Goal: Find specific page/section: Find specific page/section

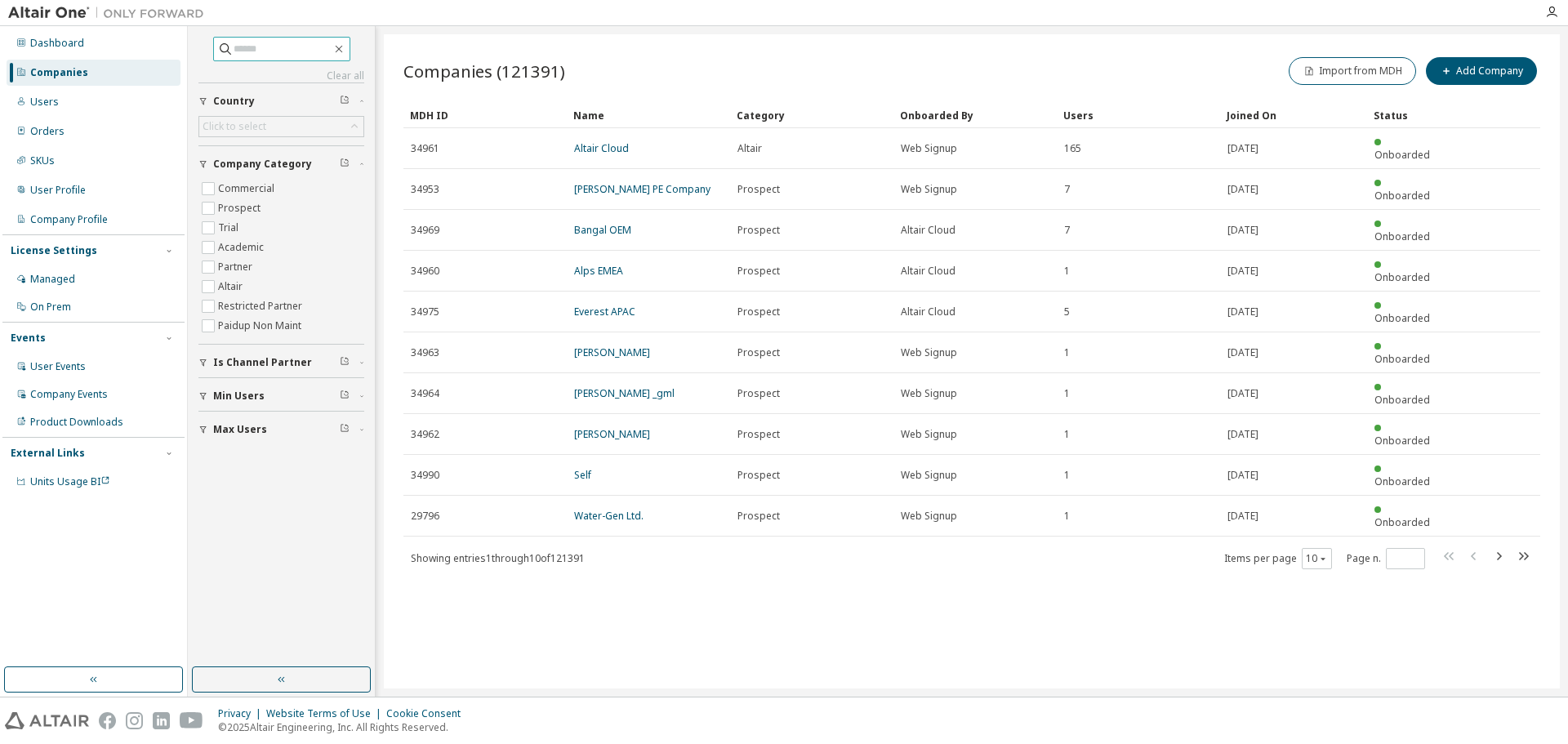
click at [238, 45] on input "text" at bounding box center [282, 49] width 98 height 16
type input "*****"
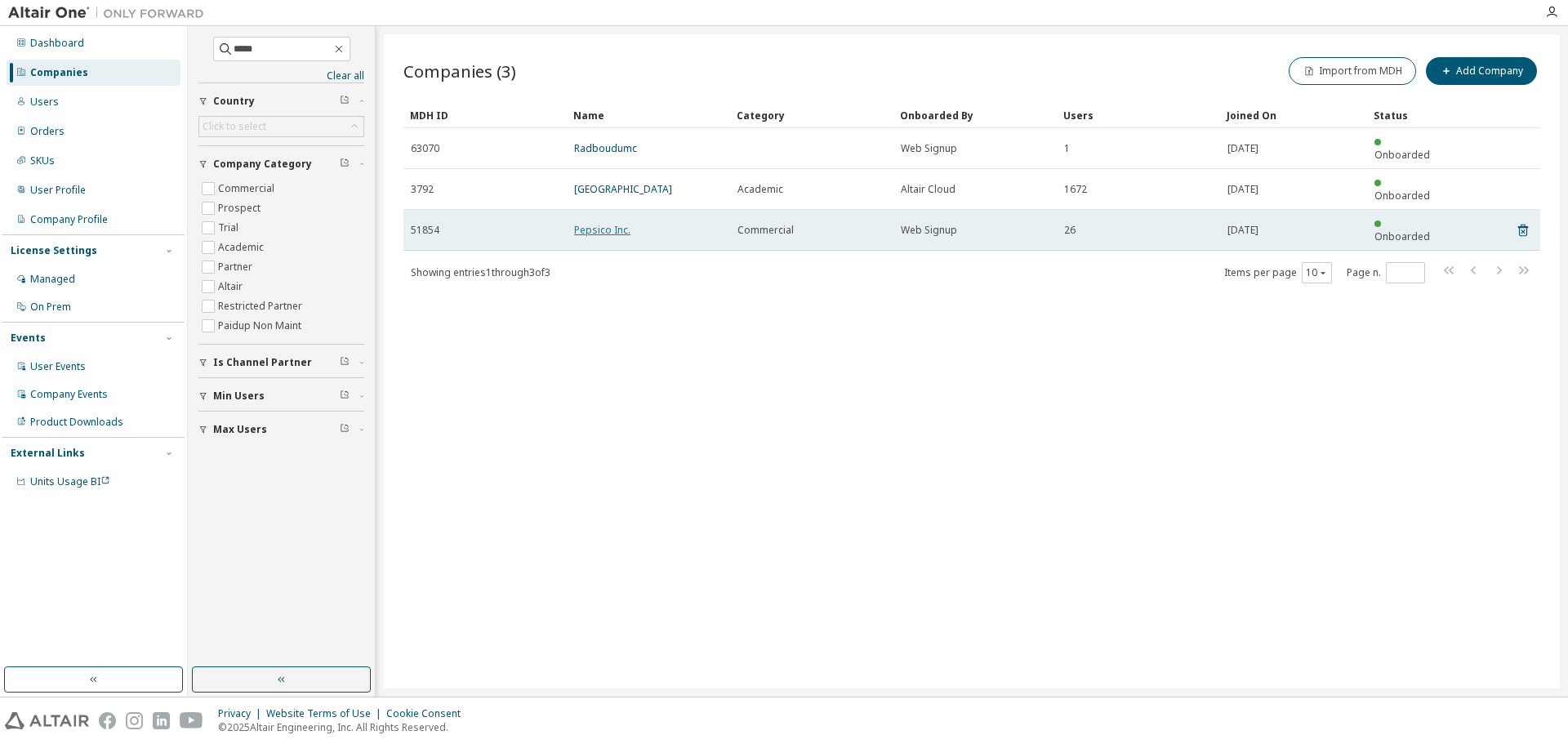
click at [597, 223] on link "Pepsico Inc." at bounding box center [602, 229] width 56 height 14
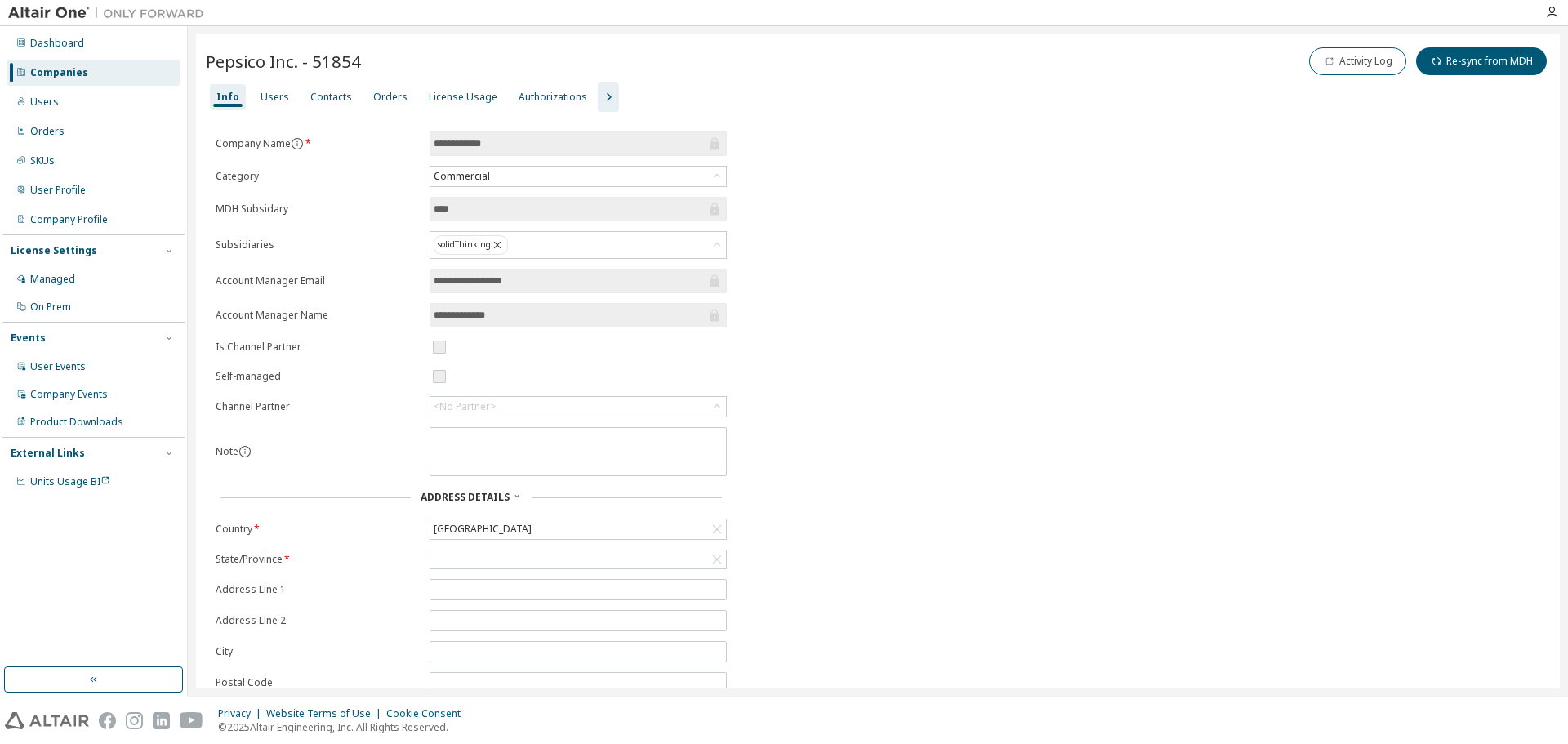
click at [599, 97] on icon "button" at bounding box center [609, 97] width 20 height 20
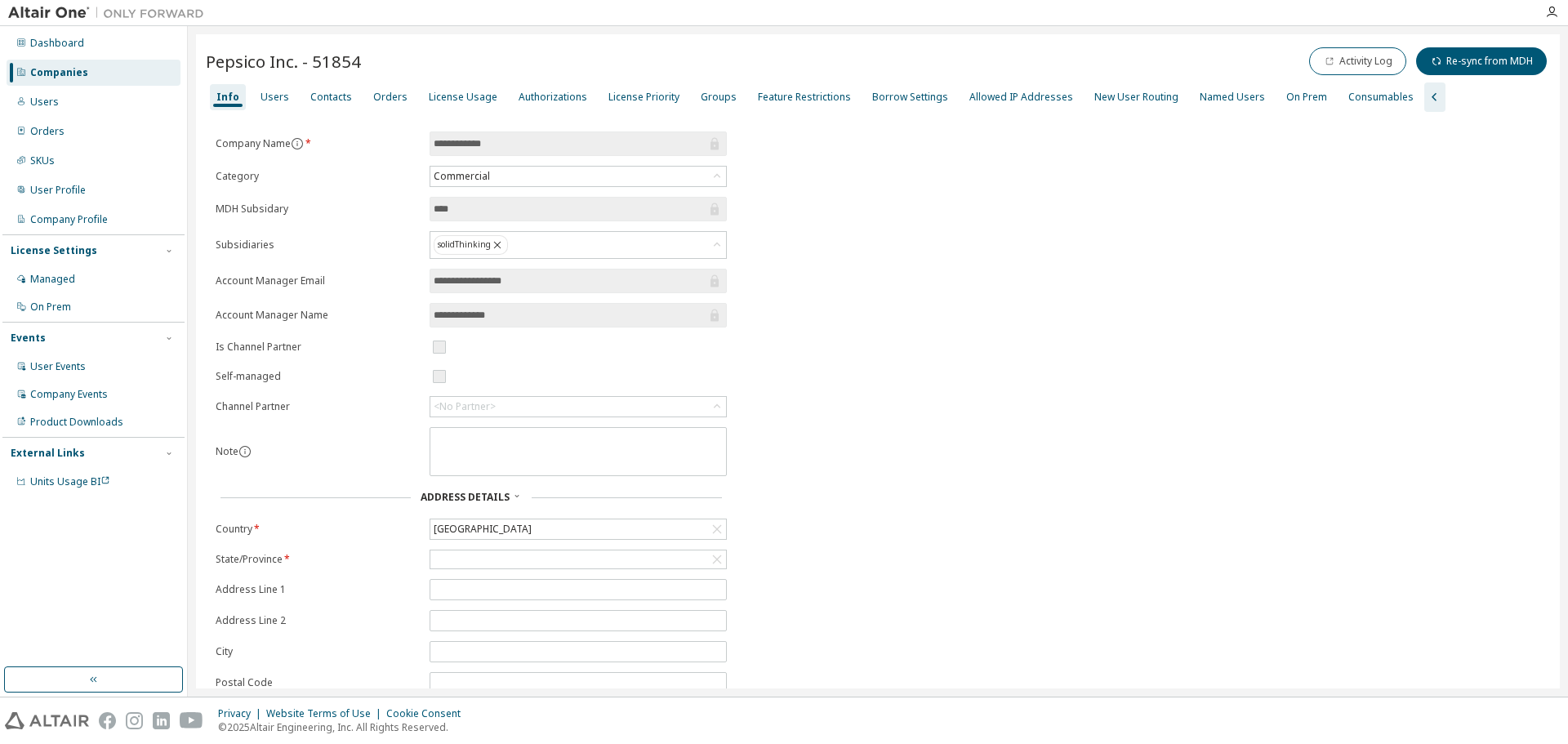
click at [72, 70] on div "Companies" at bounding box center [59, 73] width 58 height 13
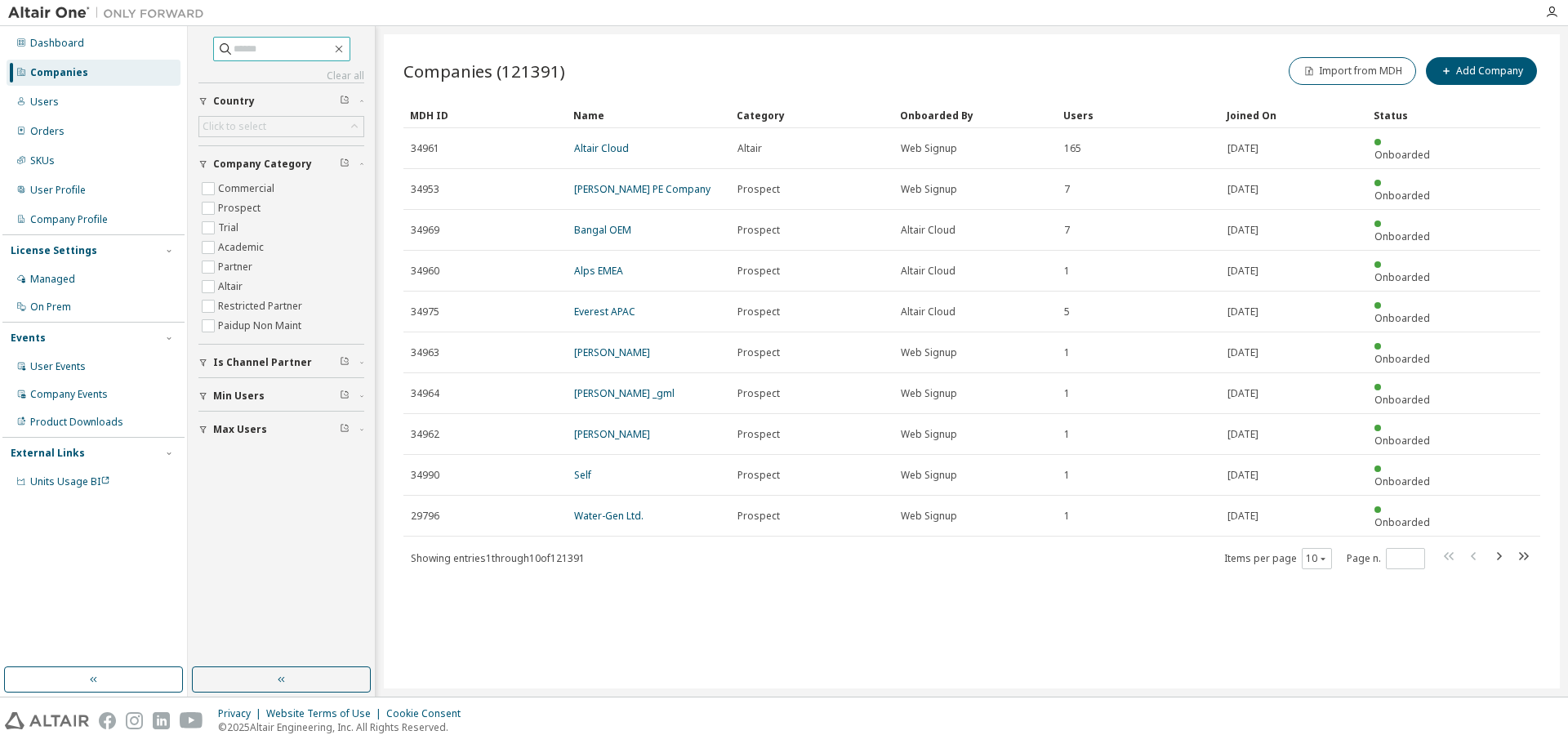
click at [327, 52] on input "text" at bounding box center [282, 49] width 98 height 16
type input "*"
type input "*****"
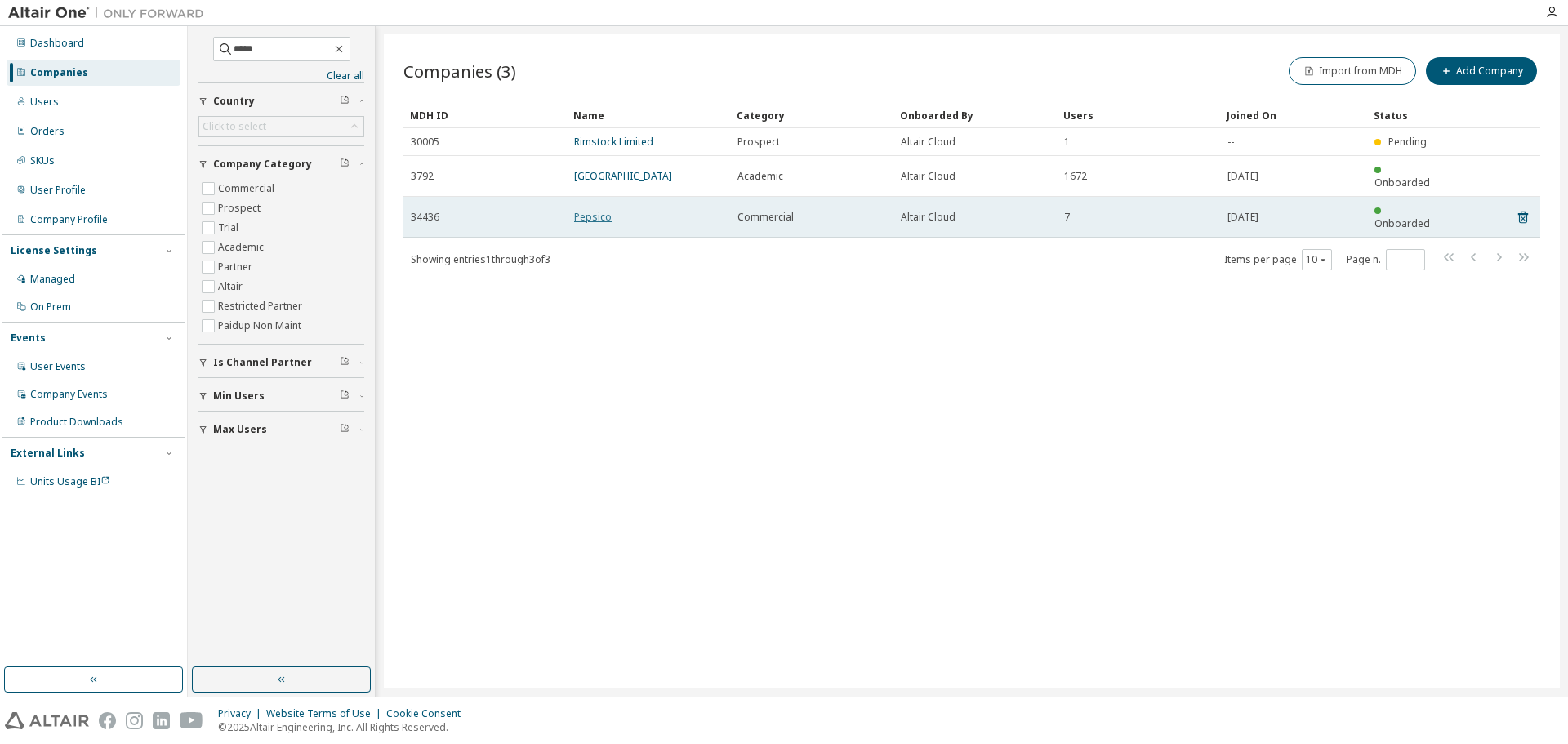
click at [595, 210] on link "Pepsico" at bounding box center [593, 216] width 38 height 14
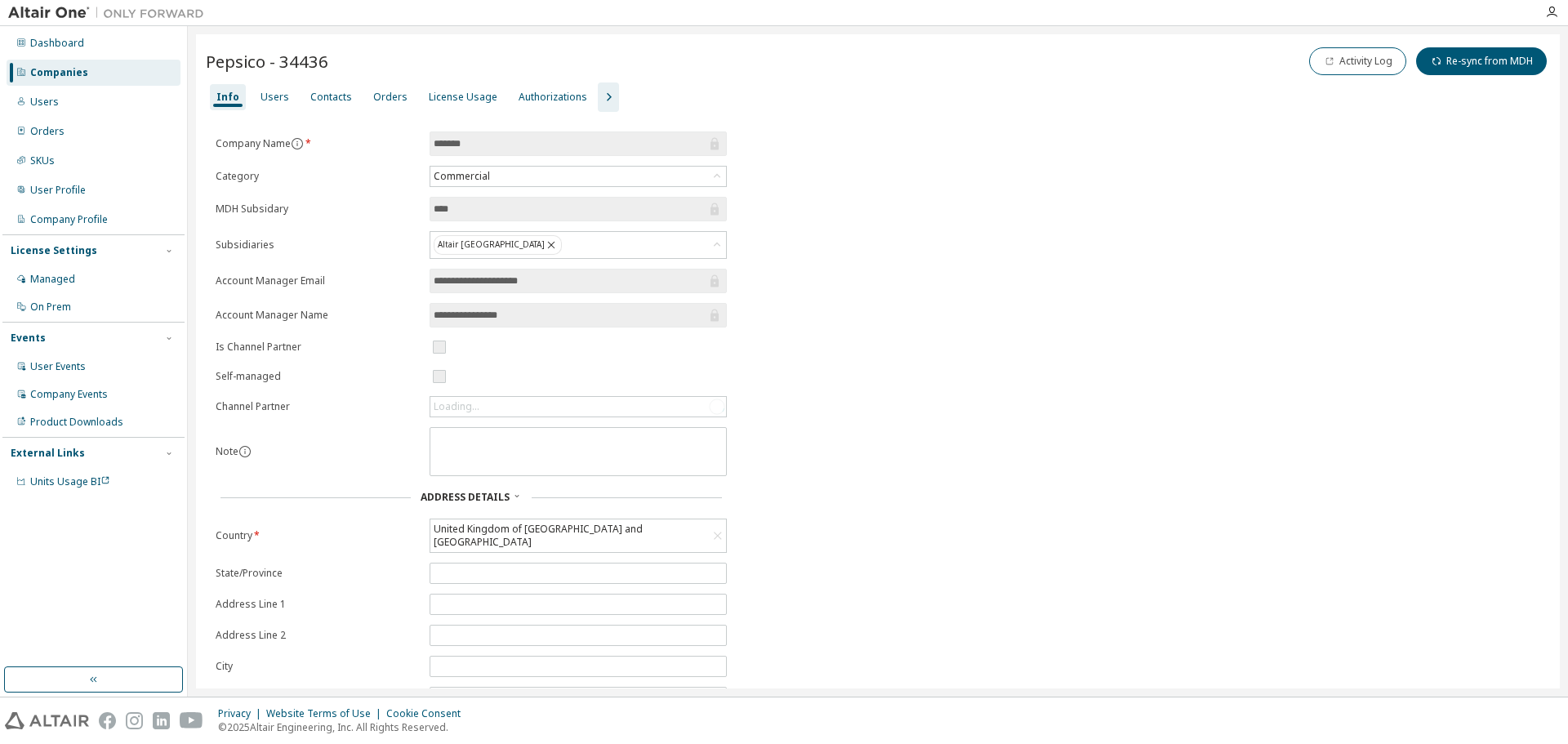
click at [599, 102] on icon "button" at bounding box center [609, 97] width 20 height 20
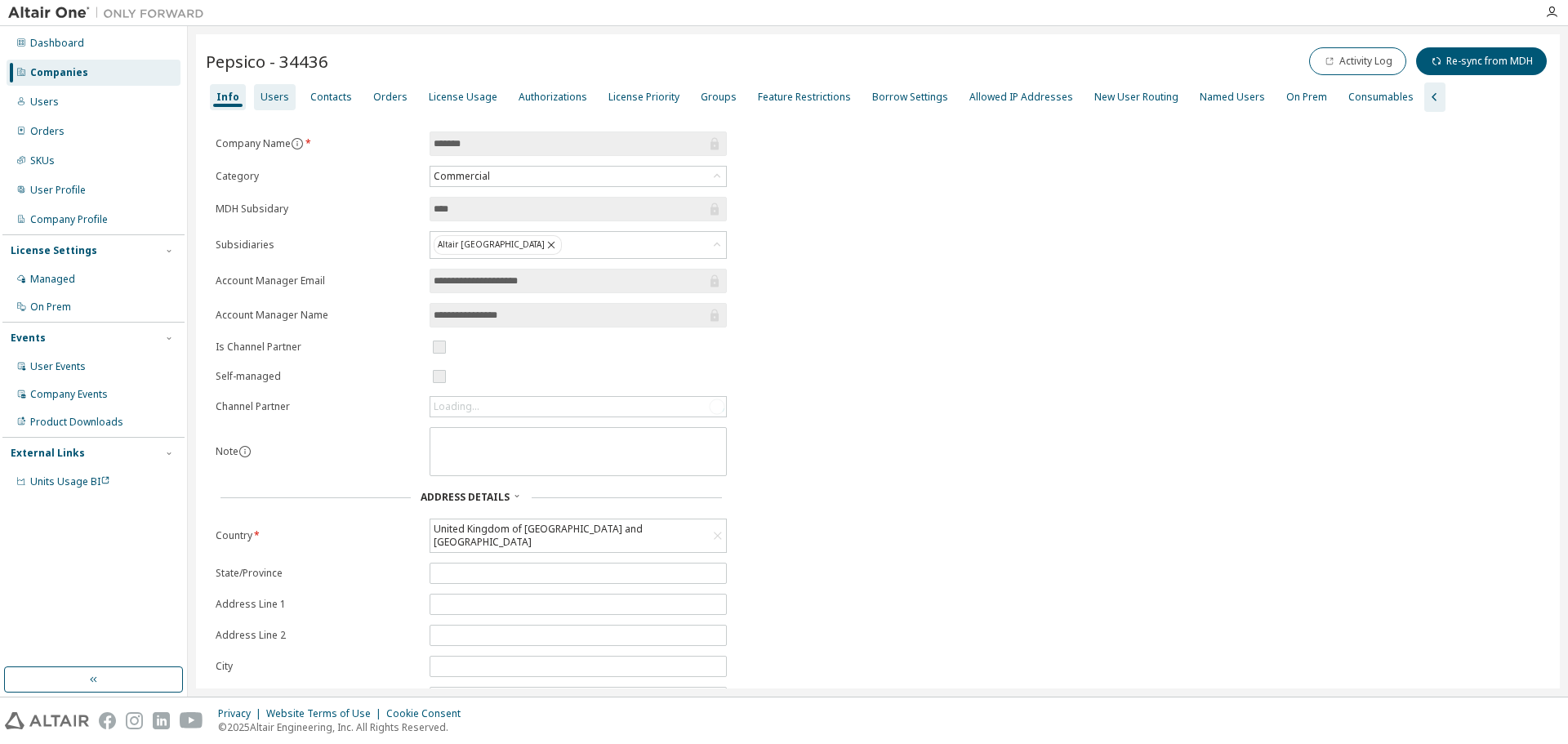
click at [469, 96] on div "License Usage" at bounding box center [463, 97] width 68 height 13
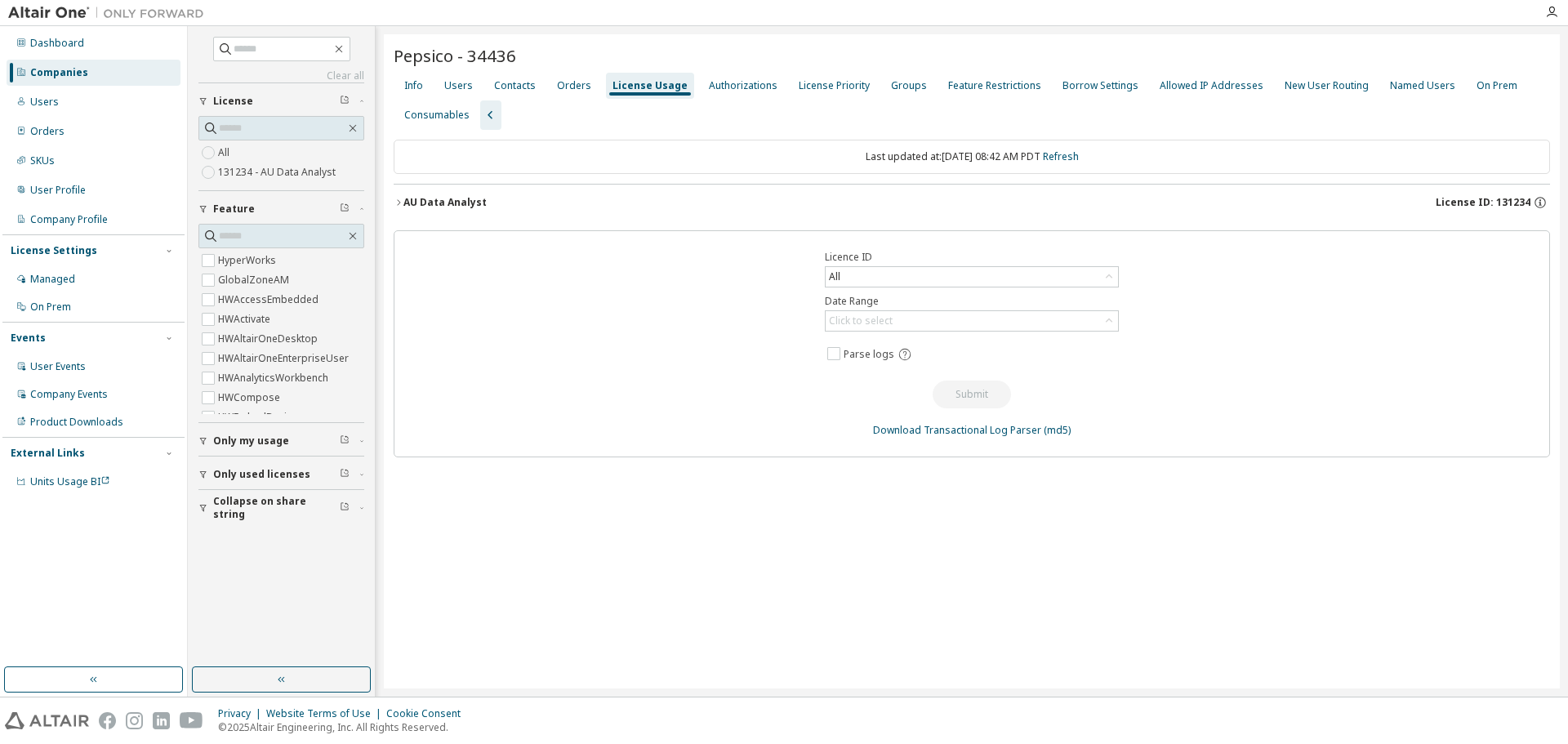
click at [1461, 202] on span "License ID: 131234" at bounding box center [1482, 203] width 95 height 13
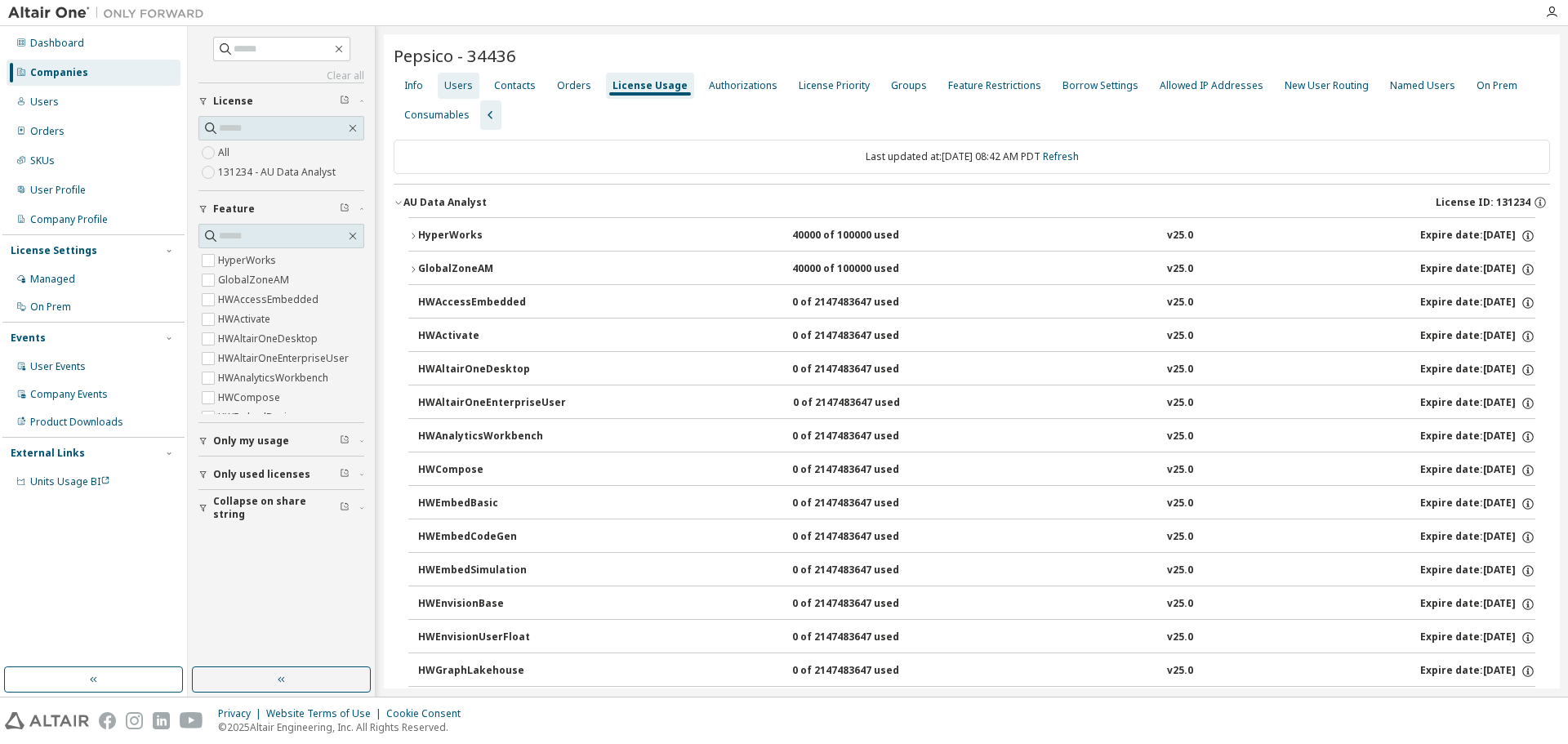
click at [464, 91] on div "Users" at bounding box center [459, 86] width 29 height 13
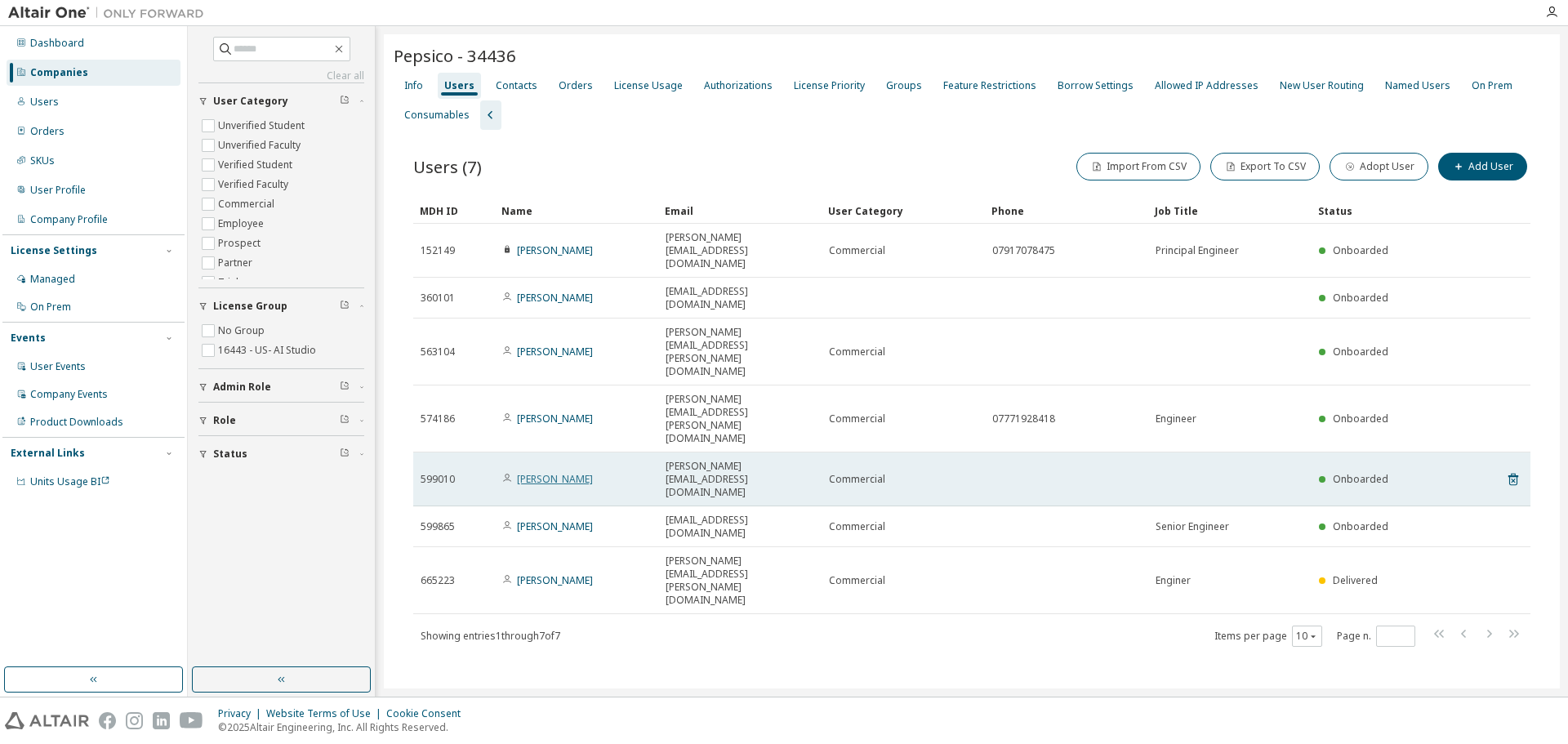
drag, startPoint x: 616, startPoint y: 351, endPoint x: 520, endPoint y: 346, distance: 96.1
click at [520, 473] on div "[PERSON_NAME]" at bounding box center [577, 479] width 148 height 13
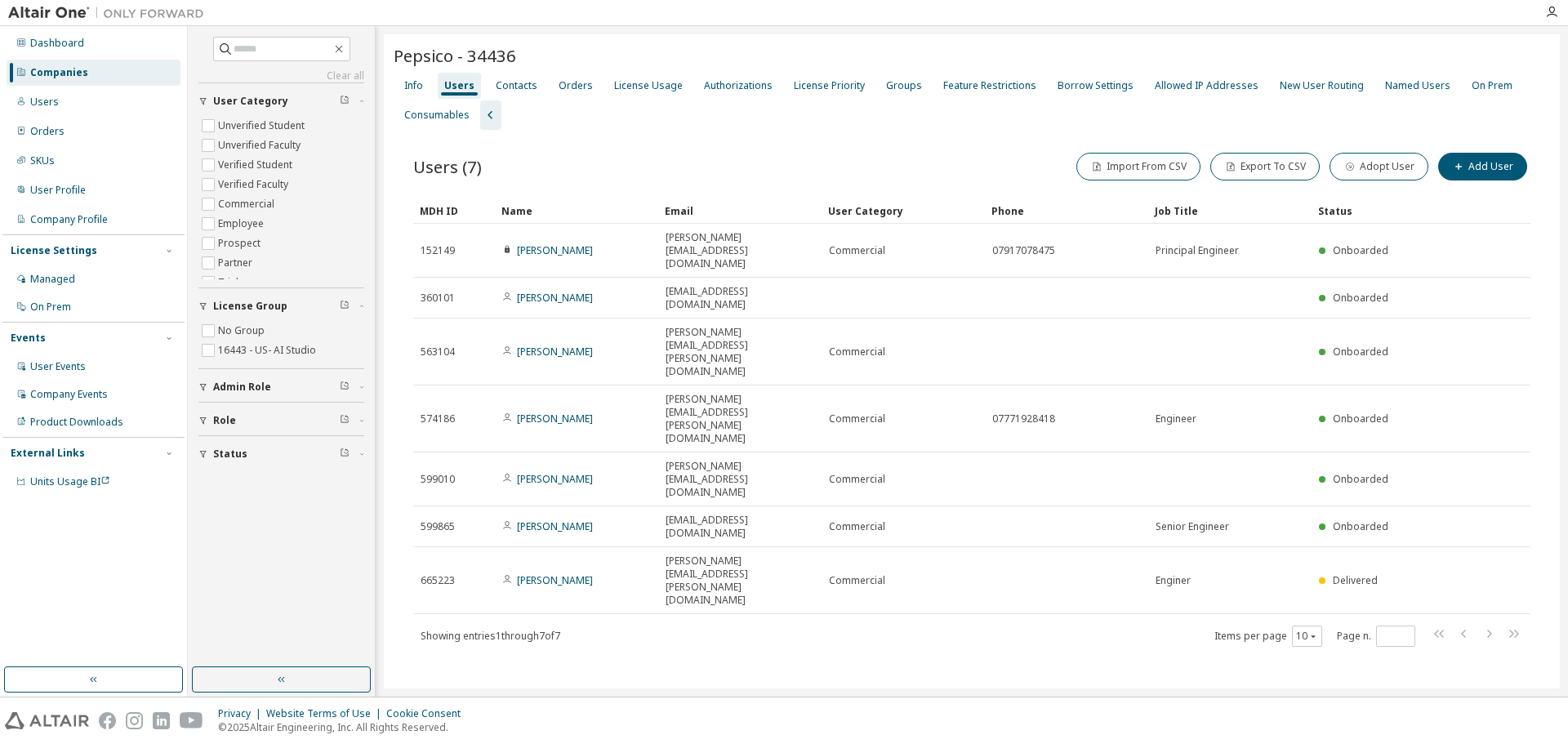
copy link "[PERSON_NAME]"
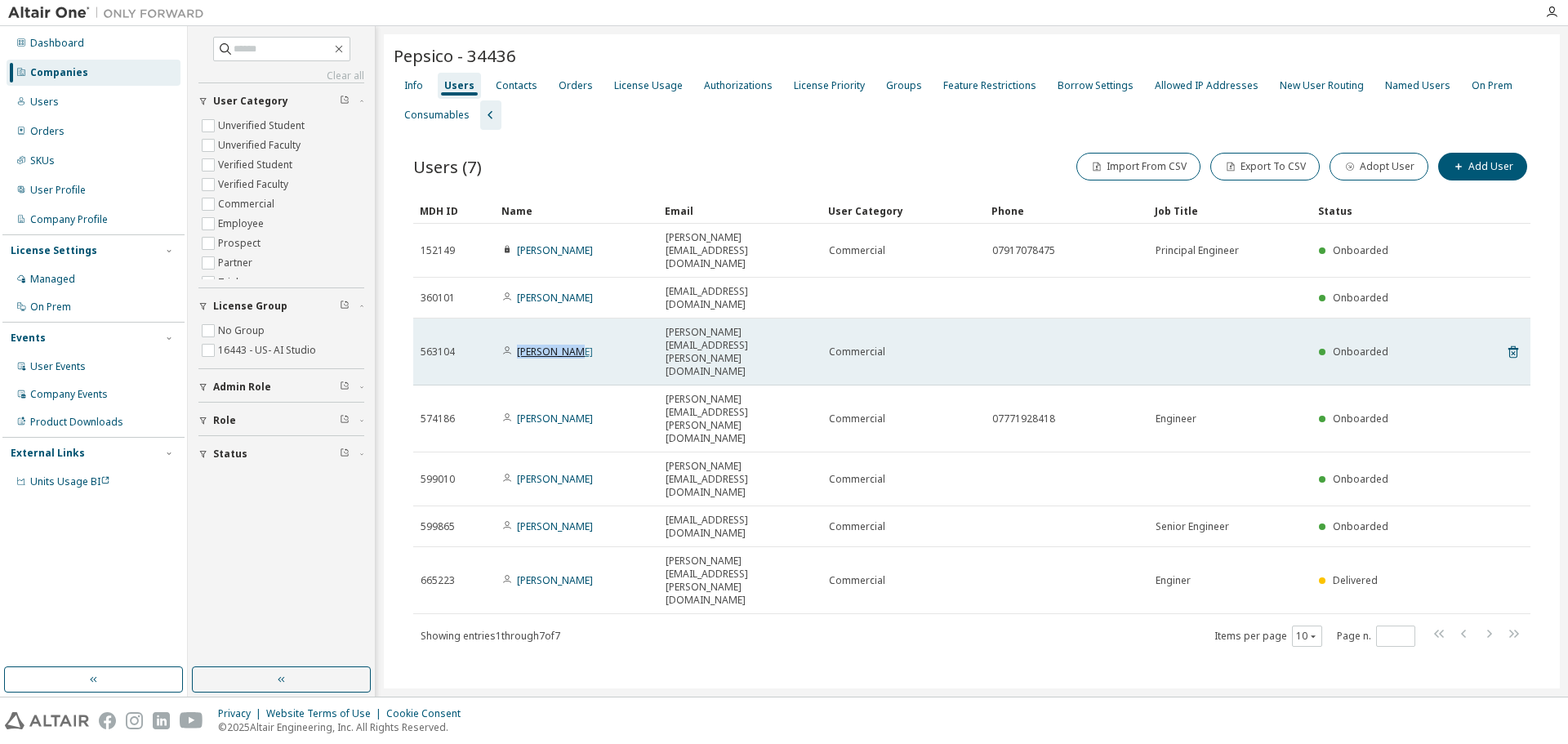
drag, startPoint x: 562, startPoint y: 296, endPoint x: 518, endPoint y: 297, distance: 44.0
click at [518, 346] on div "[PERSON_NAME]" at bounding box center [577, 352] width 148 height 13
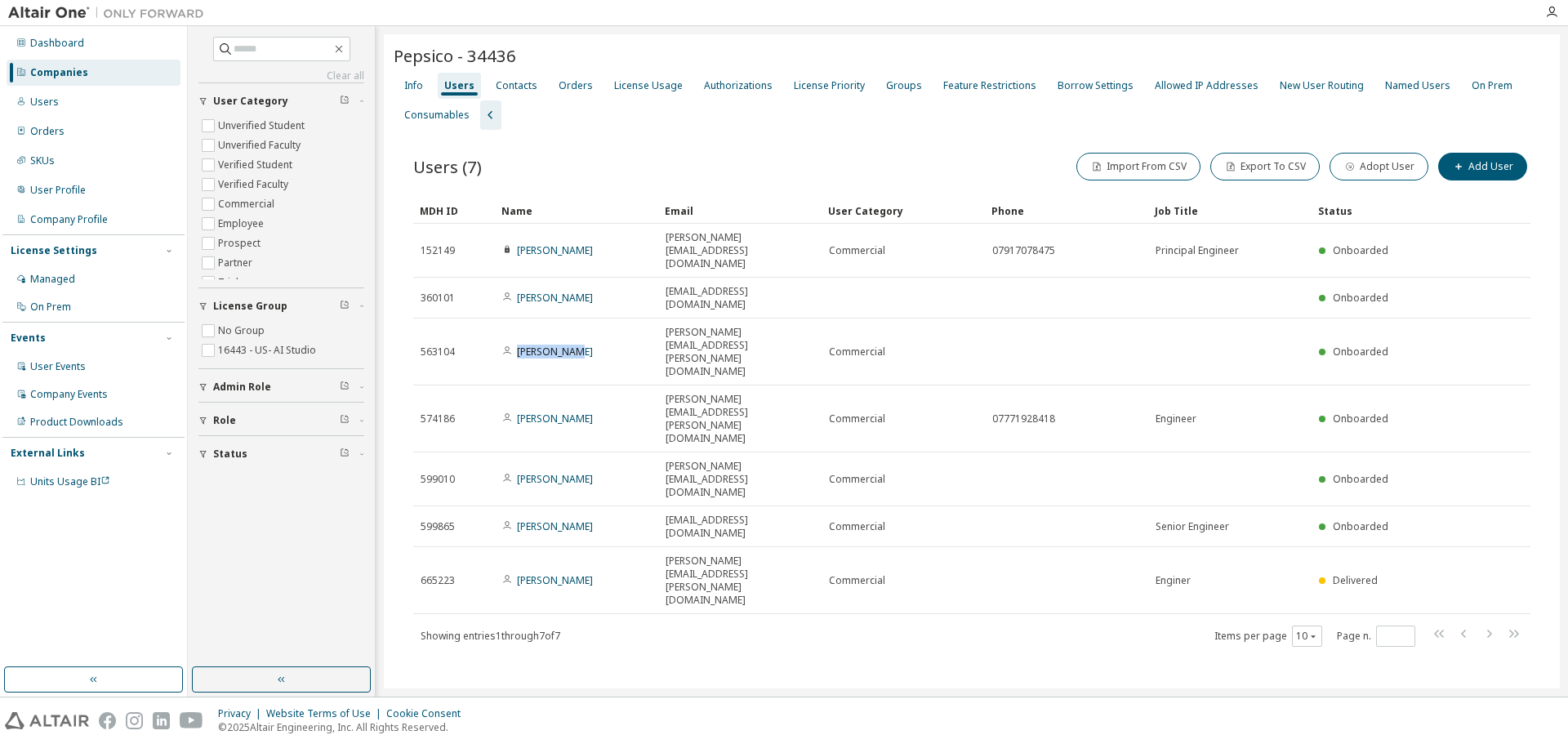
copy link "[PERSON_NAME]"
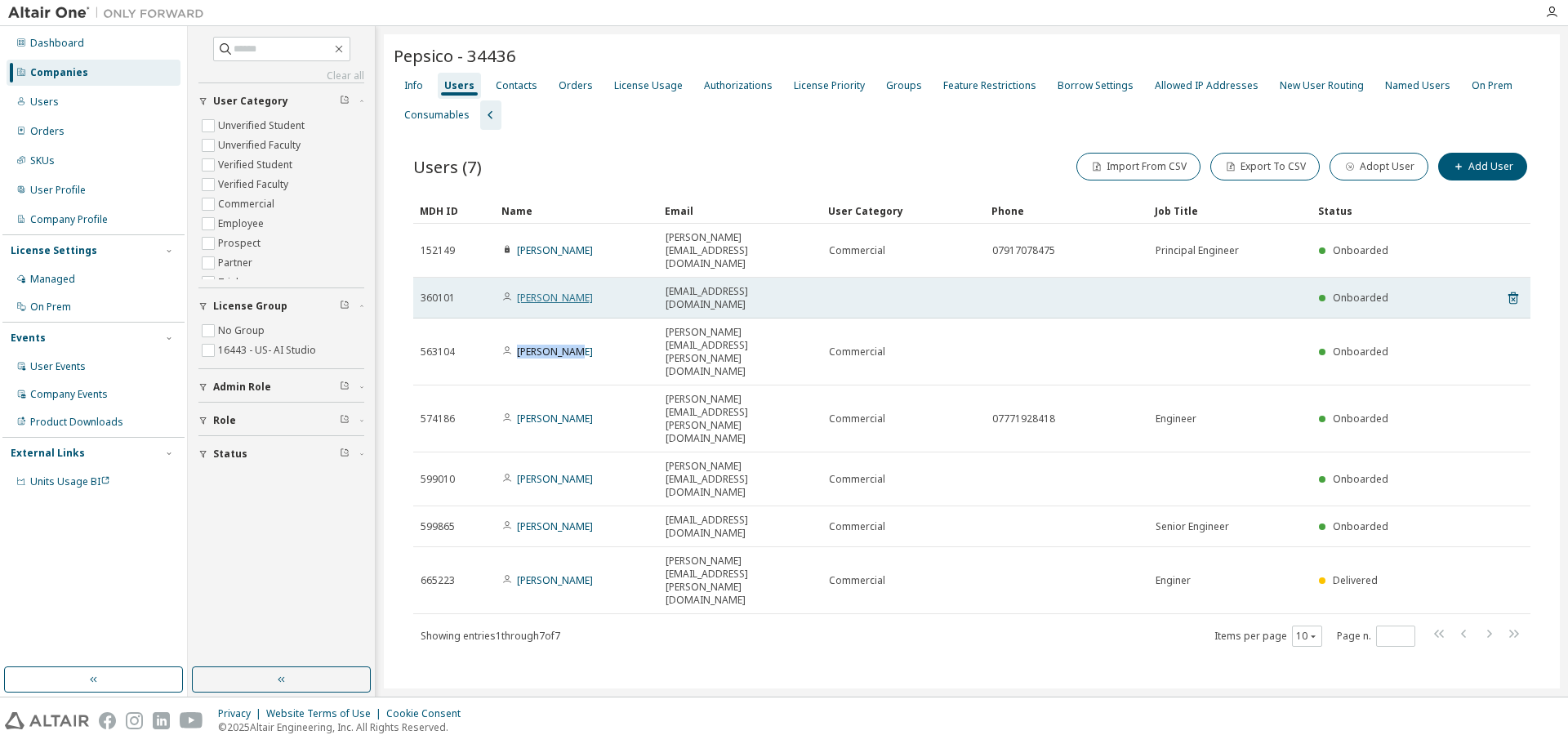
drag, startPoint x: 600, startPoint y: 268, endPoint x: 518, endPoint y: 267, distance: 82.0
click at [518, 291] on div "[PERSON_NAME]" at bounding box center [577, 298] width 148 height 13
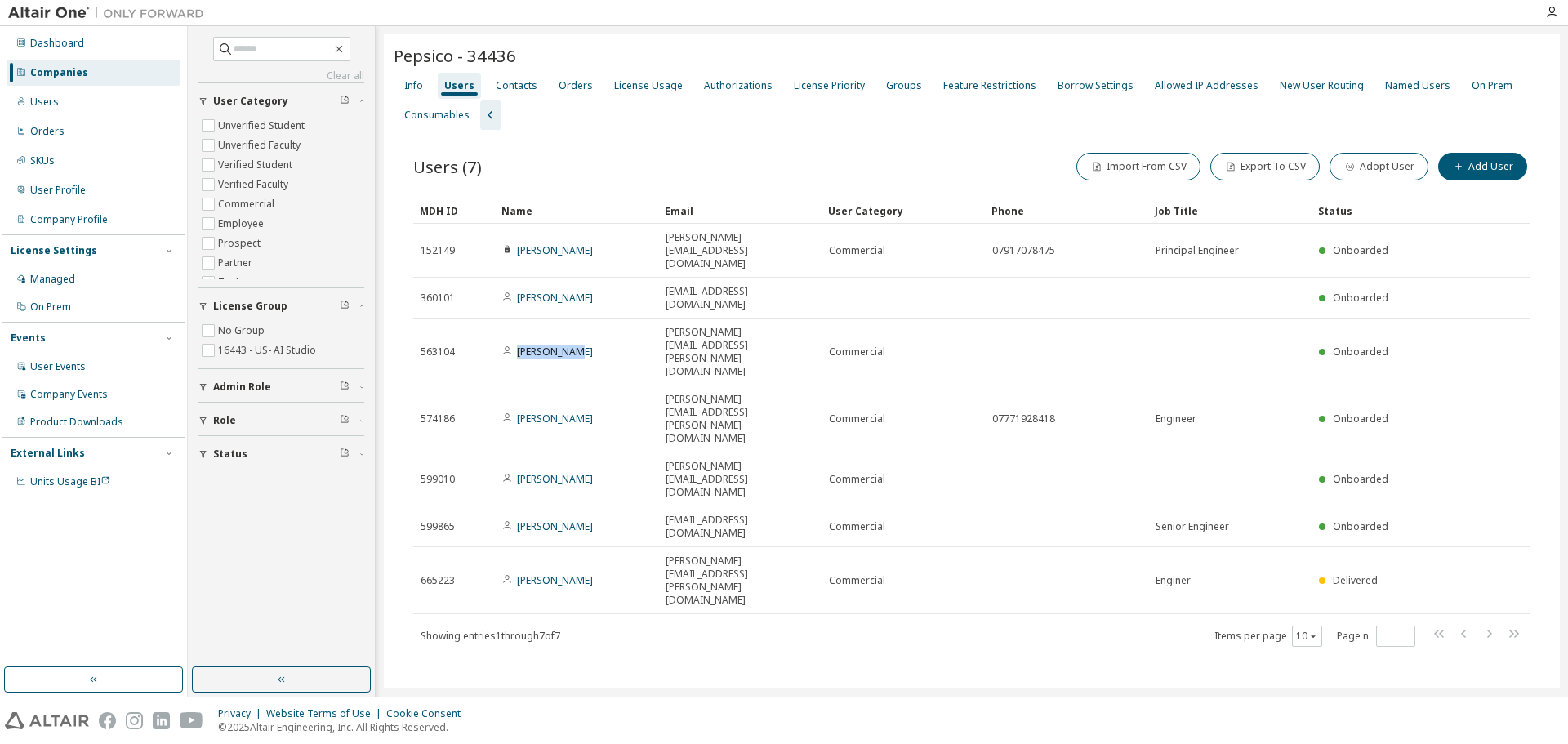
copy link "[PERSON_NAME]"
